Goal: Entertainment & Leisure: Consume media (video, audio)

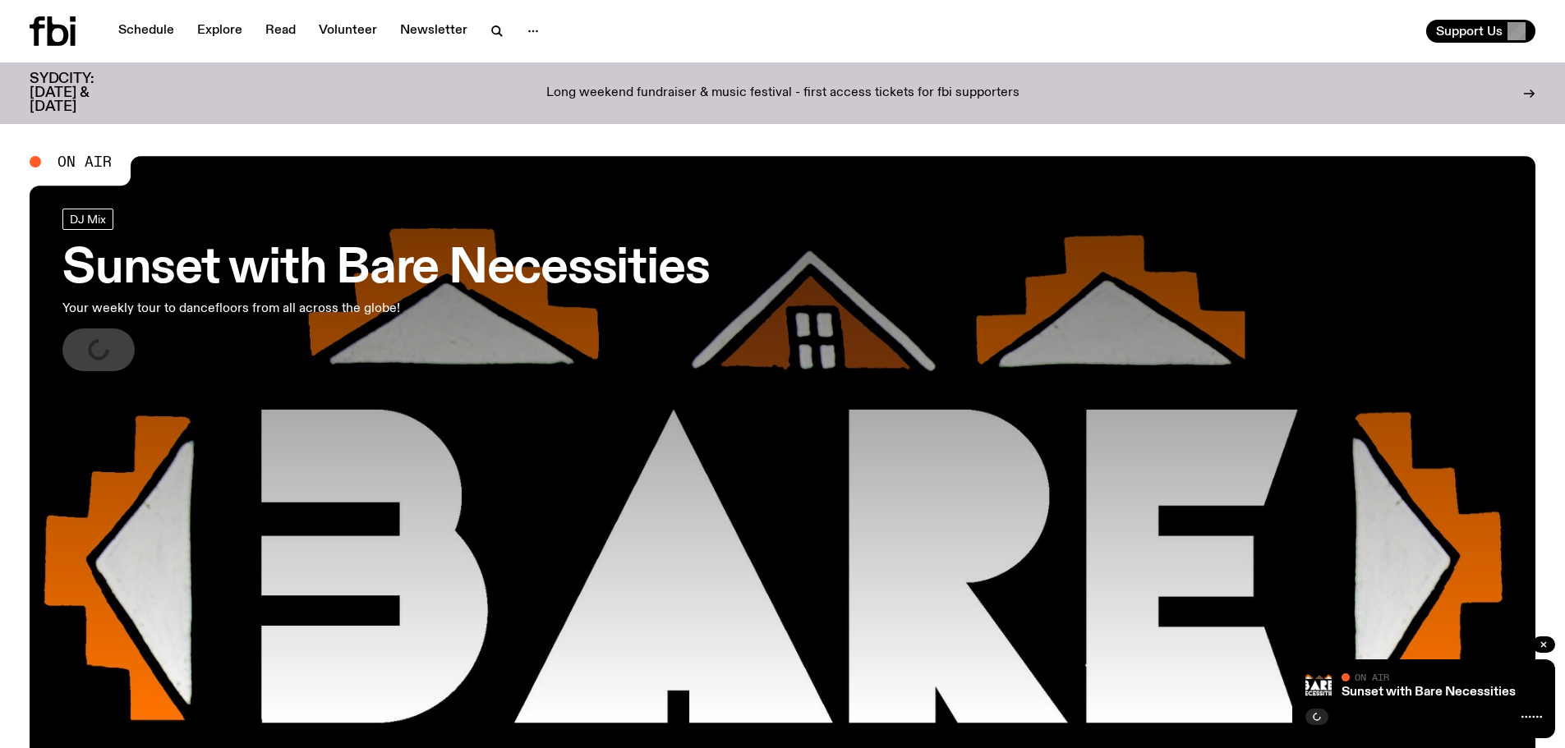
click at [86, 355] on icon "button" at bounding box center [98, 350] width 26 height 26
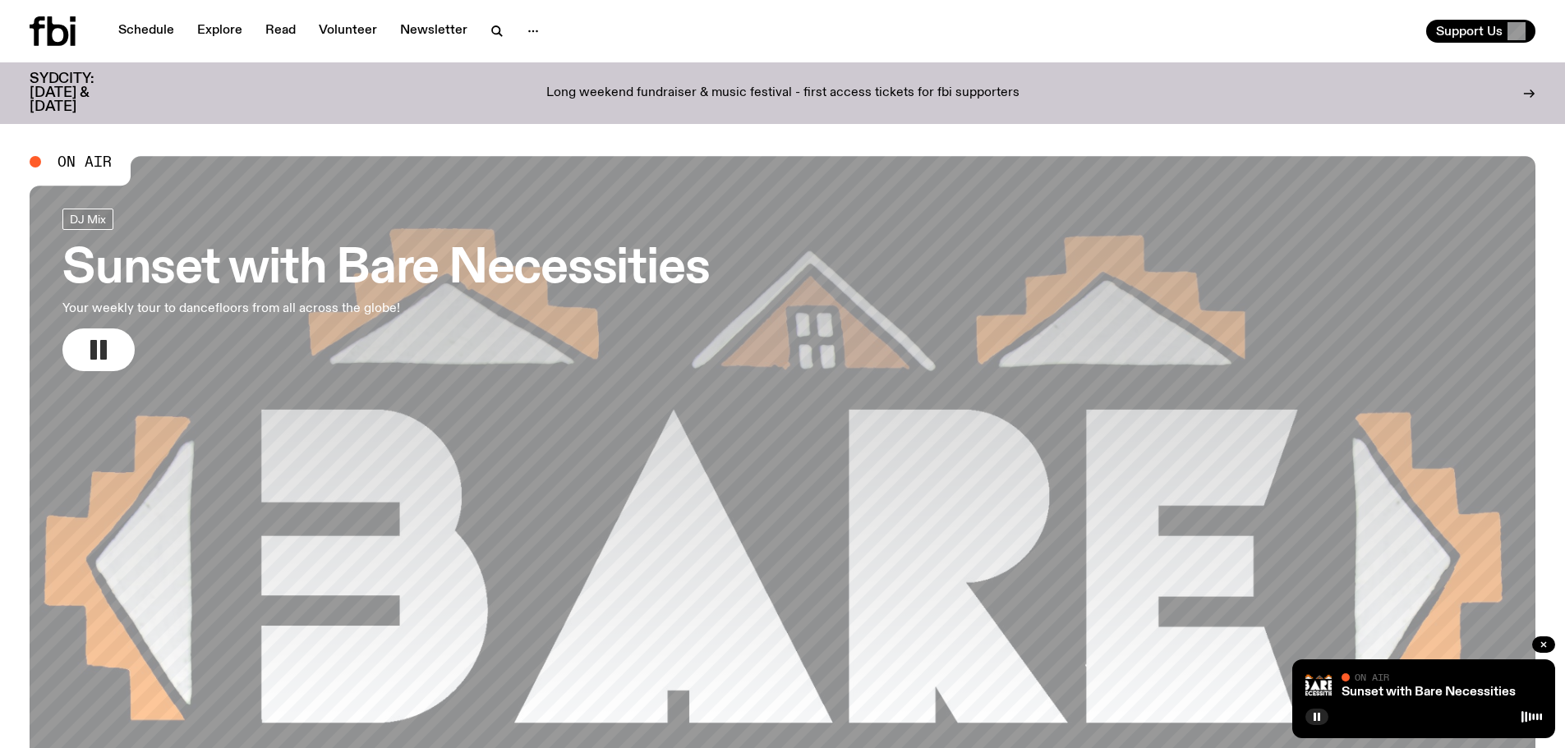
click at [1397, 53] on div "Schedule Explore Read Volunteer Newsletter Support Us" at bounding box center [782, 31] width 1565 height 62
click at [1534, 76] on div at bounding box center [1482, 93] width 105 height 42
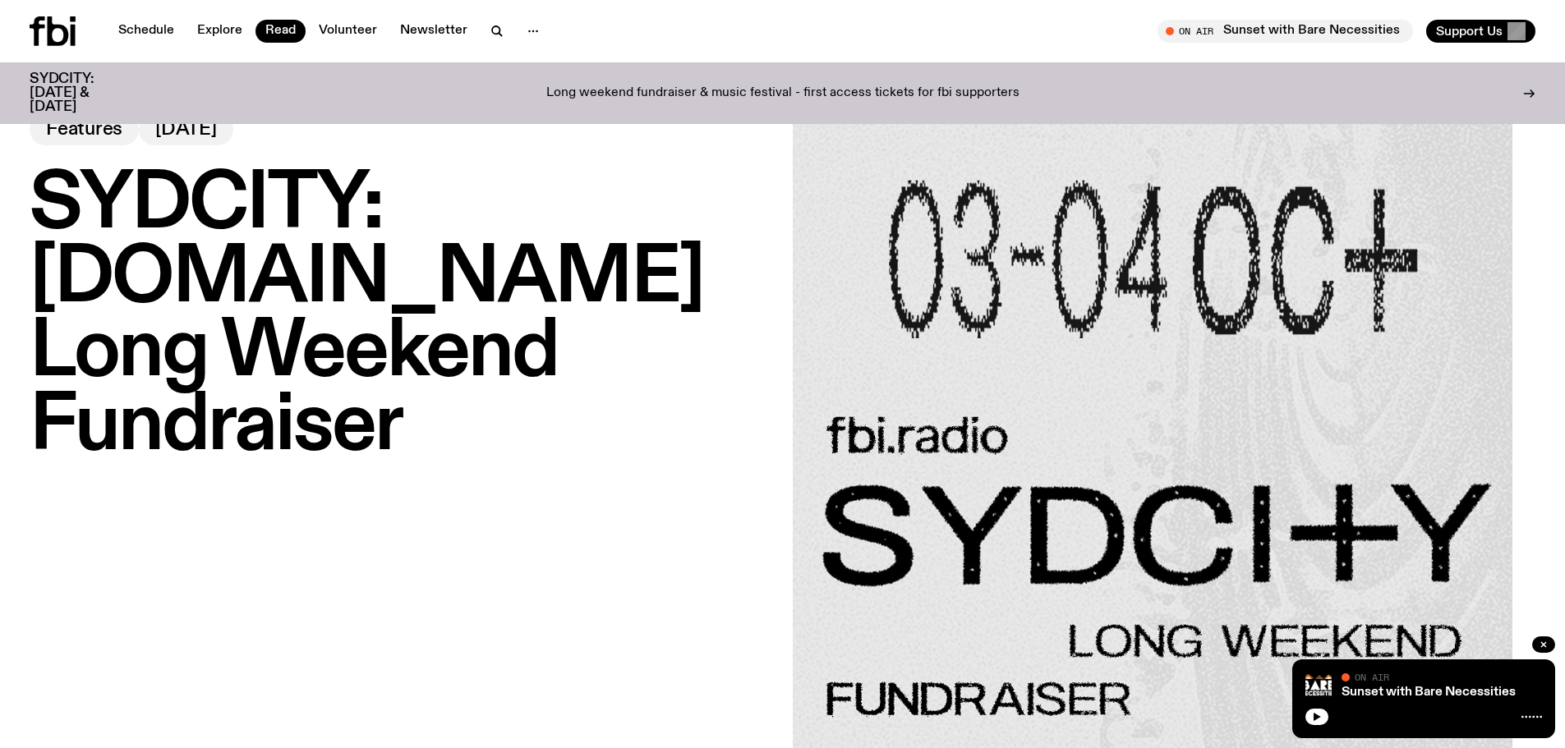
scroll to position [82, 0]
